Goal: Task Accomplishment & Management: Manage account settings

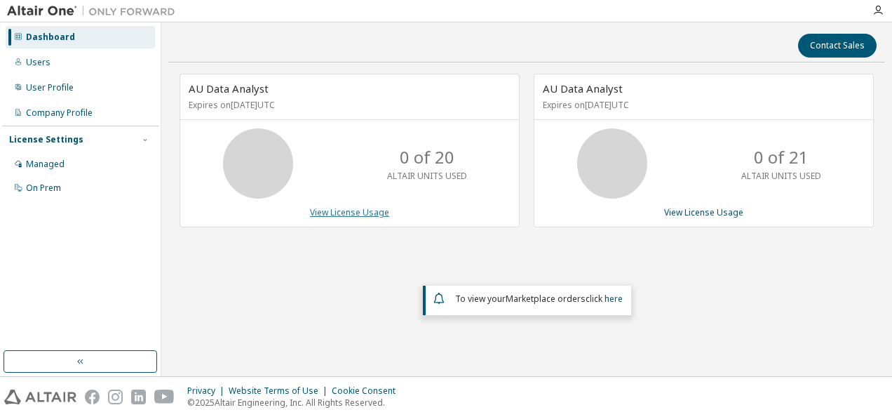
click at [348, 209] on link "View License Usage" at bounding box center [349, 212] width 79 height 12
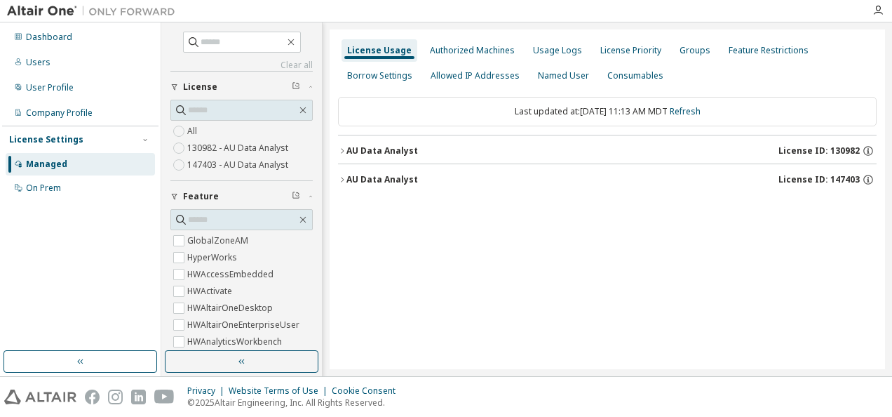
click at [342, 151] on icon "button" at bounding box center [342, 151] width 8 height 8
click at [389, 180] on div "AU Data Analyst" at bounding box center [382, 179] width 72 height 11
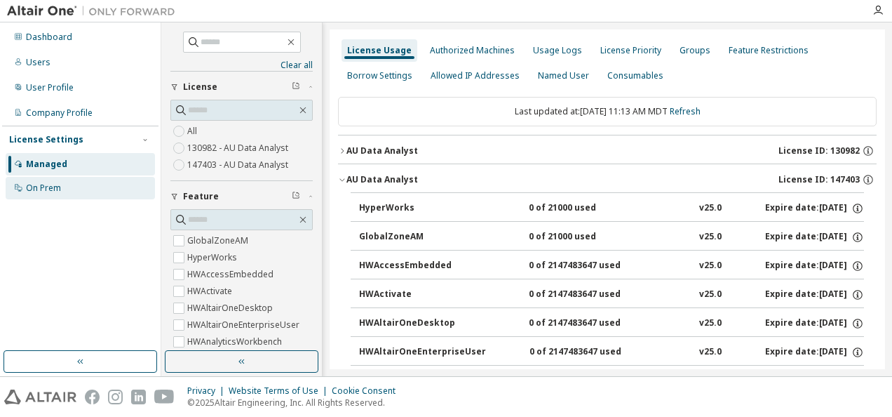
click at [45, 189] on div "On Prem" at bounding box center [43, 187] width 35 height 11
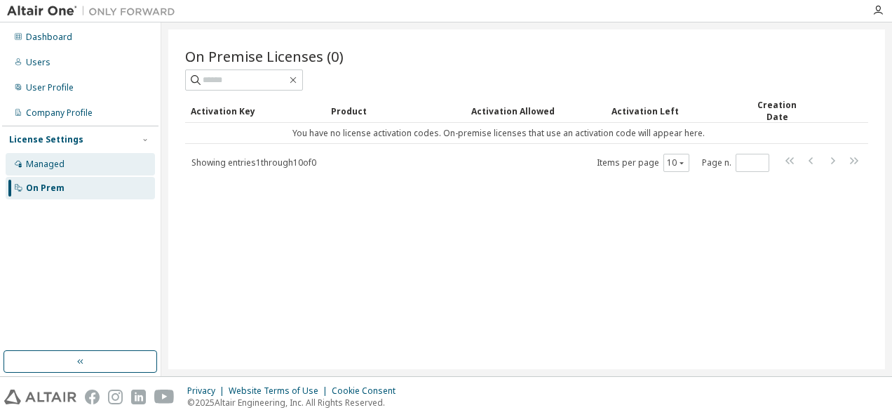
click at [36, 170] on div "Managed" at bounding box center [80, 164] width 149 height 22
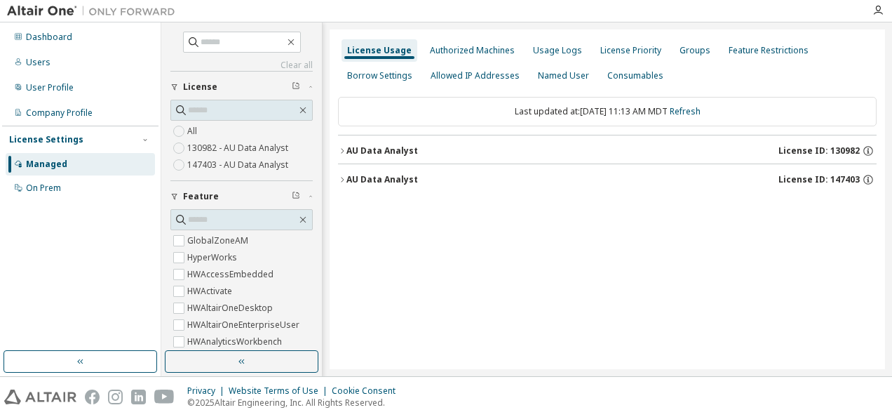
click at [353, 178] on div "AU Data Analyst" at bounding box center [382, 179] width 72 height 11
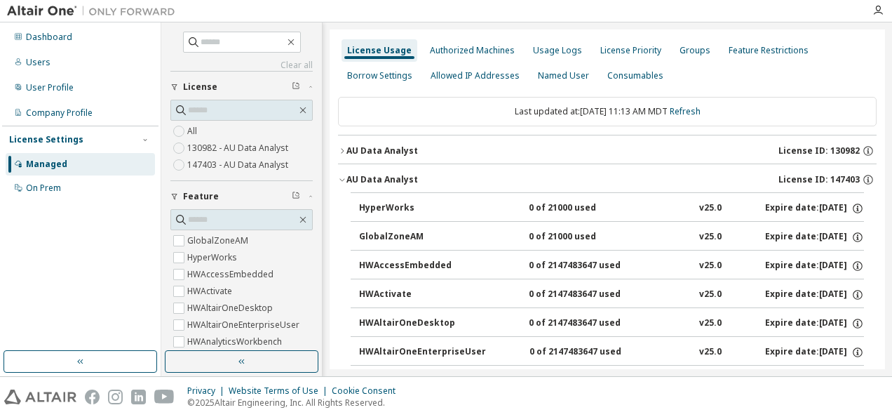
click at [346, 151] on div "AU Data Analyst" at bounding box center [382, 150] width 72 height 11
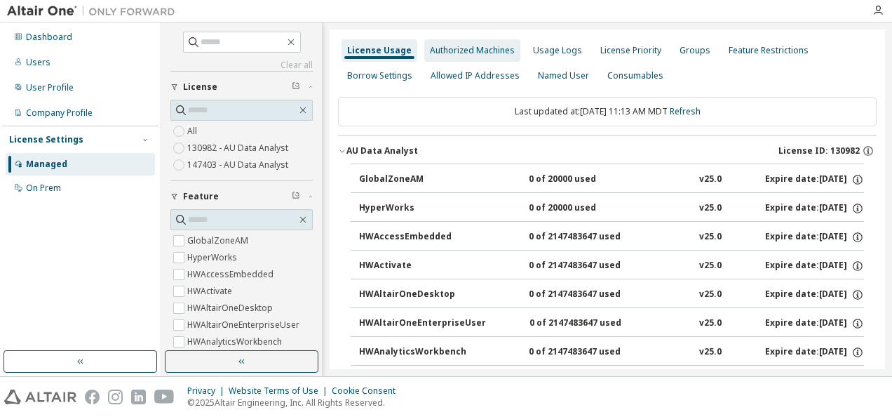
click at [462, 55] on div "Authorized Machines" at bounding box center [472, 50] width 85 height 11
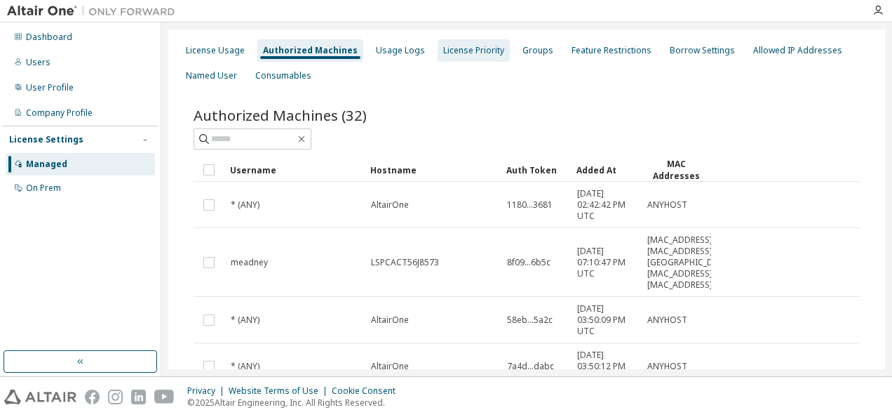
click at [465, 55] on div "License Priority" at bounding box center [473, 50] width 61 height 11
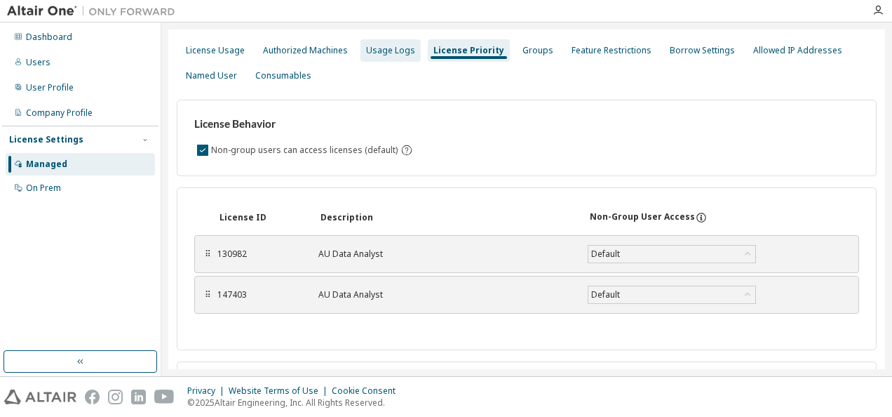
click at [396, 50] on div "Usage Logs" at bounding box center [390, 50] width 49 height 11
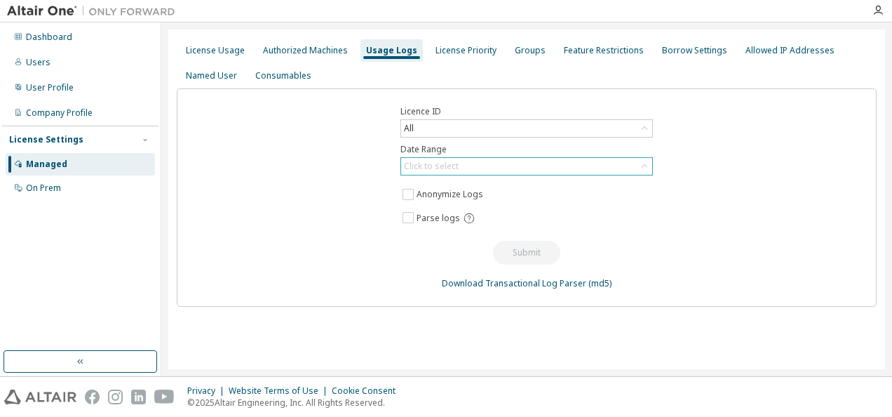
click at [484, 166] on div "Click to select" at bounding box center [526, 166] width 251 height 17
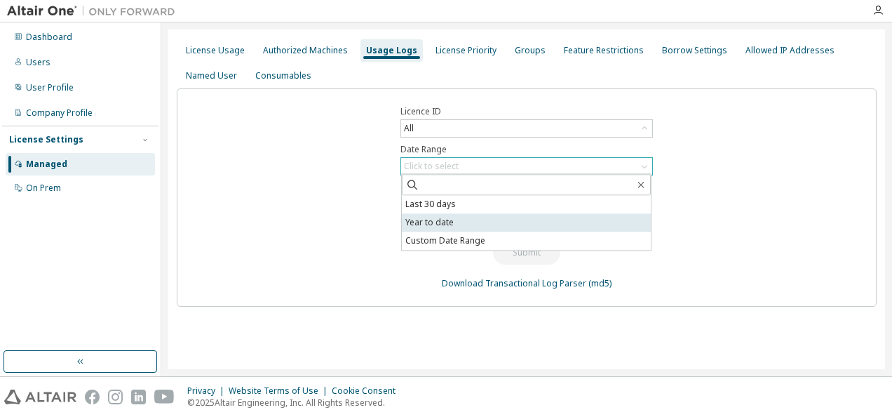
click at [489, 229] on li "Year to date" at bounding box center [526, 222] width 249 height 18
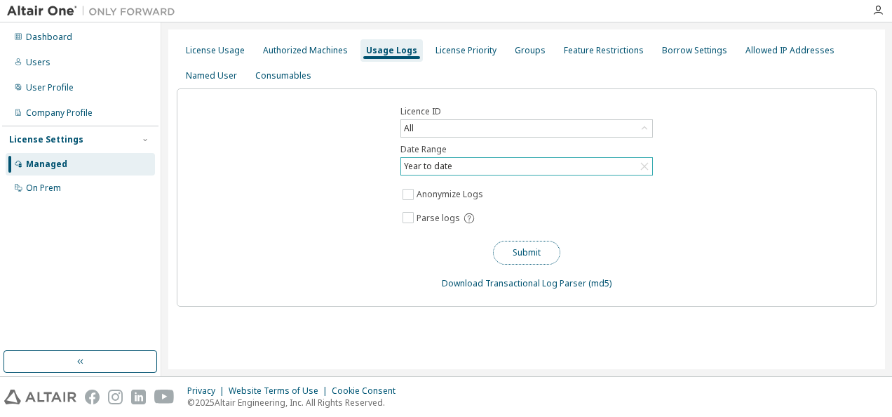
click at [540, 250] on button "Submit" at bounding box center [526, 253] width 67 height 24
click at [215, 74] on div "Named User" at bounding box center [211, 75] width 51 height 11
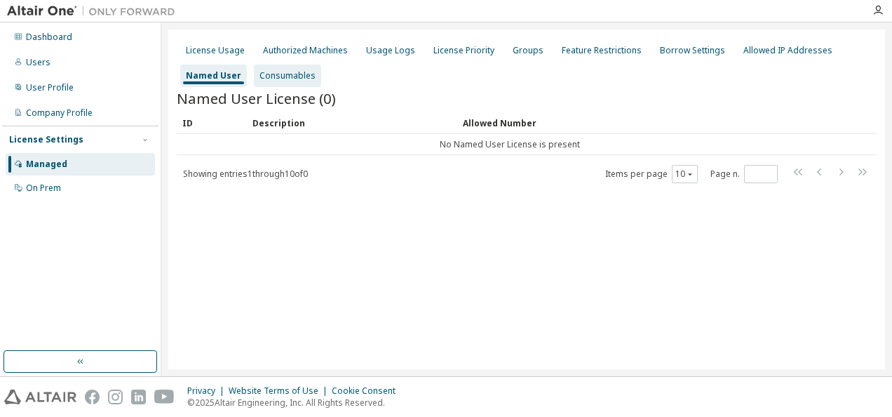
click at [275, 78] on div "Consumables" at bounding box center [287, 75] width 56 height 11
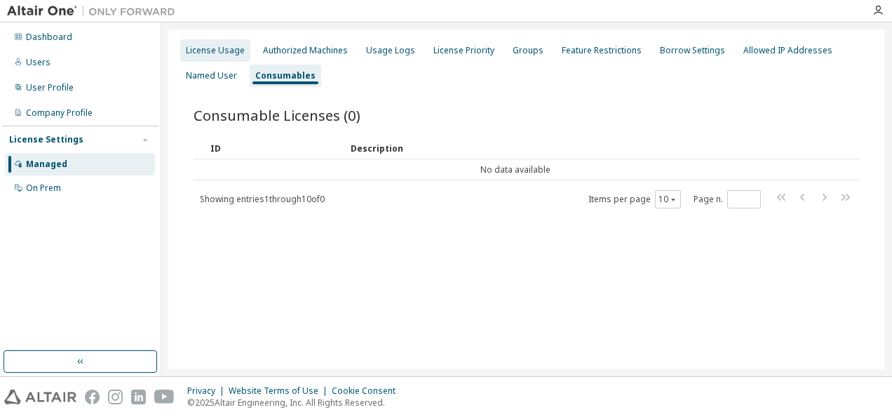
click at [234, 48] on div "License Usage" at bounding box center [215, 50] width 59 height 11
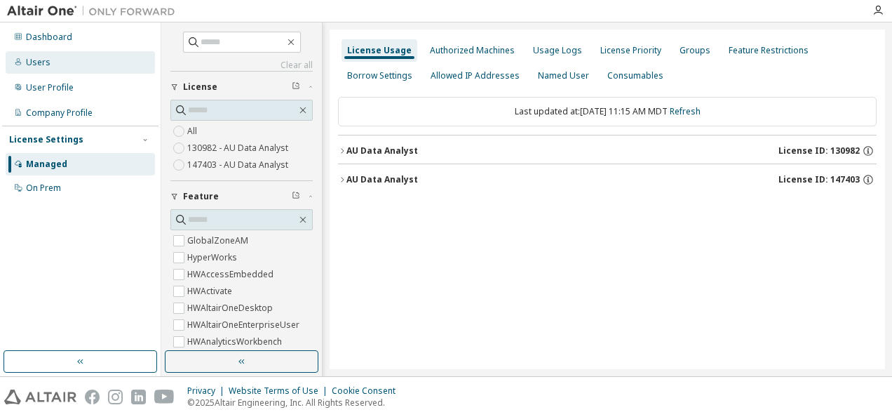
click at [40, 60] on div "Users" at bounding box center [38, 62] width 25 height 11
